Goal: Find specific page/section: Find specific page/section

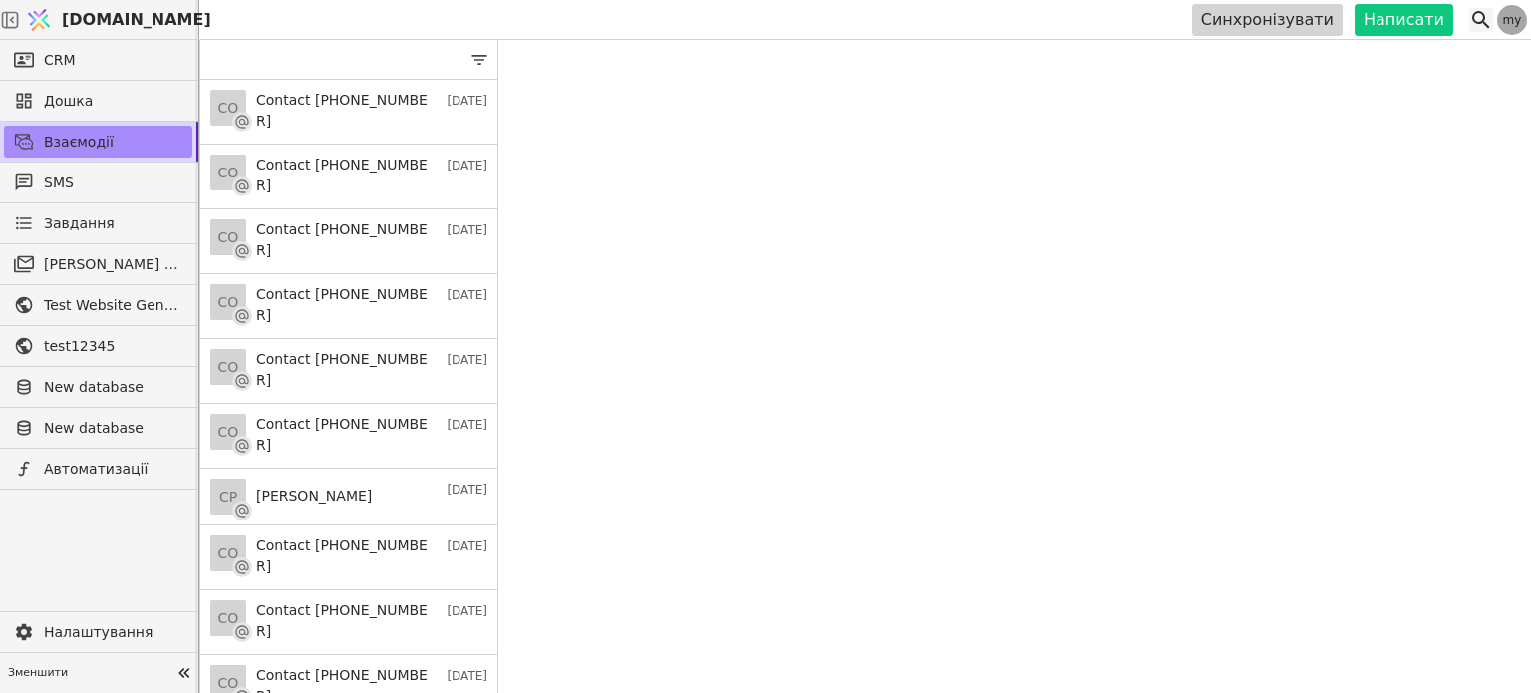
click at [1483, 14] on icon at bounding box center [1481, 20] width 18 height 18
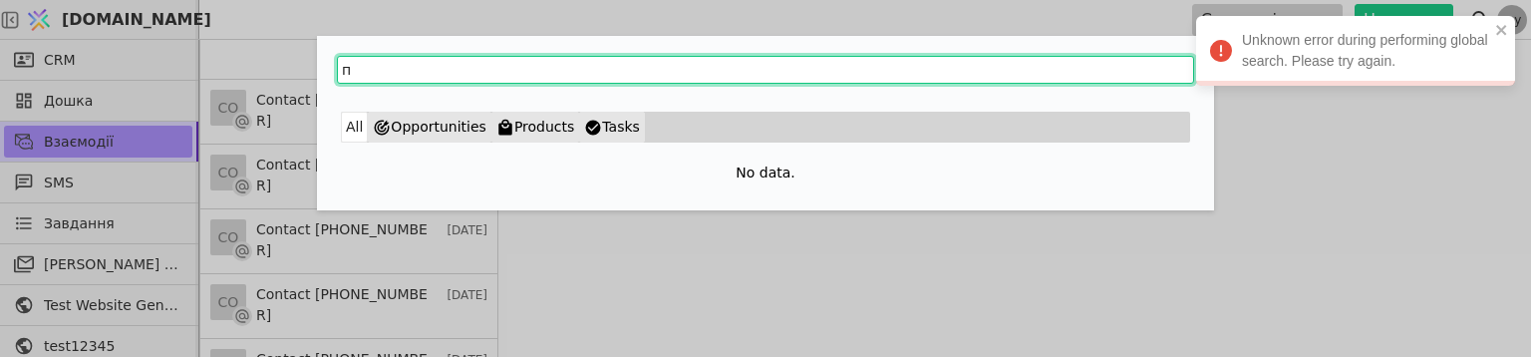
click at [407, 63] on input "п" at bounding box center [765, 70] width 857 height 28
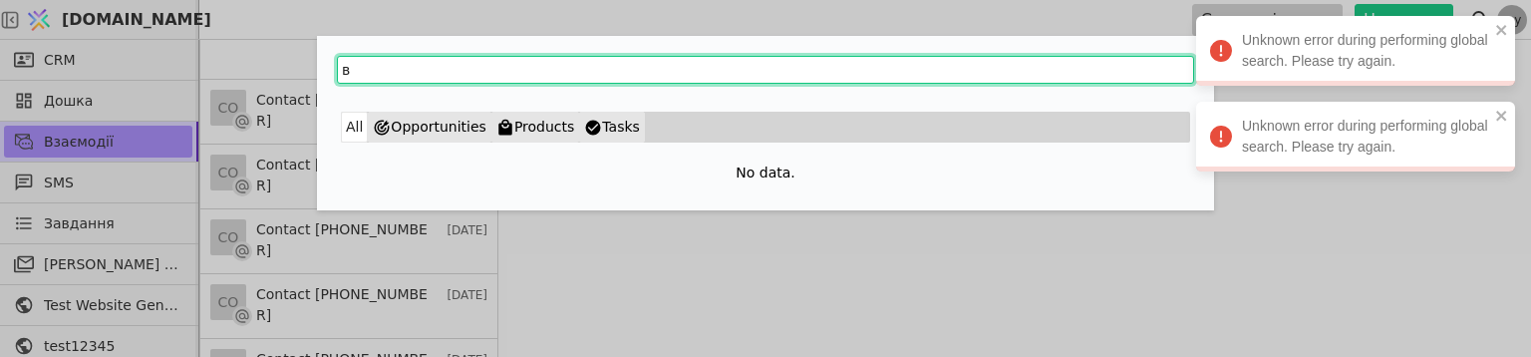
drag, startPoint x: 405, startPoint y: 63, endPoint x: 291, endPoint y: 63, distance: 113.6
click at [291, 63] on div "в All Opportunities Products Tasks No data." at bounding box center [765, 178] width 1531 height 357
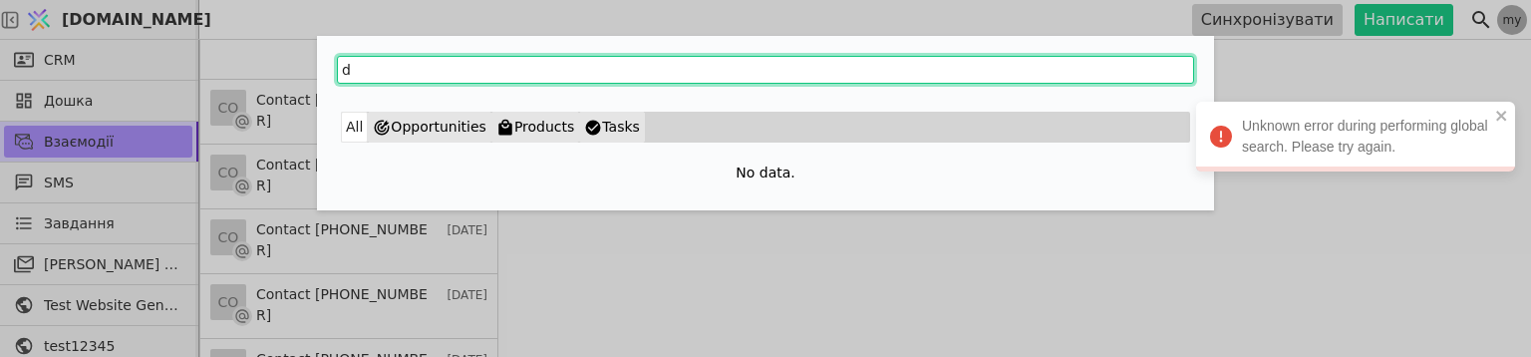
type input "d"
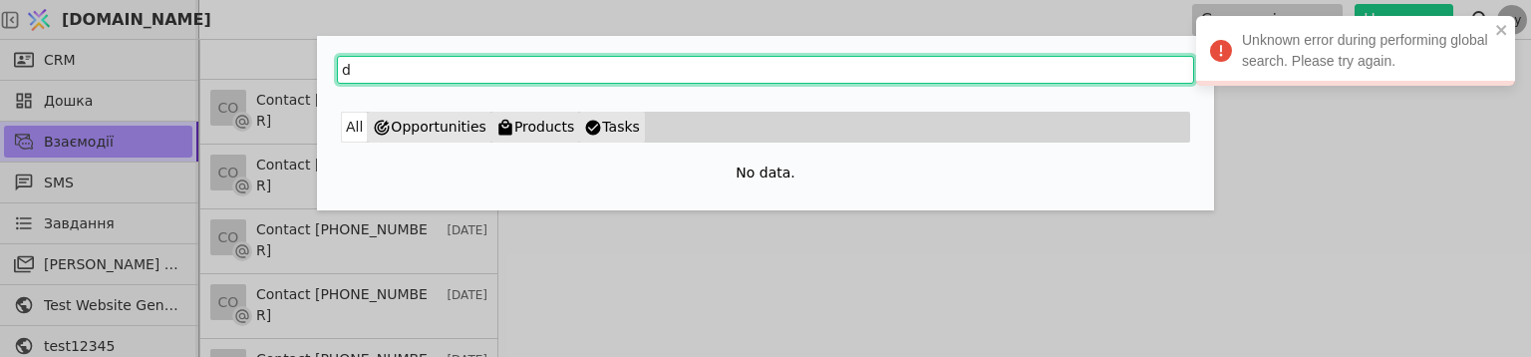
click at [375, 73] on input "d" at bounding box center [765, 70] width 857 height 28
type input "ds"
